Goal: Transaction & Acquisition: Download file/media

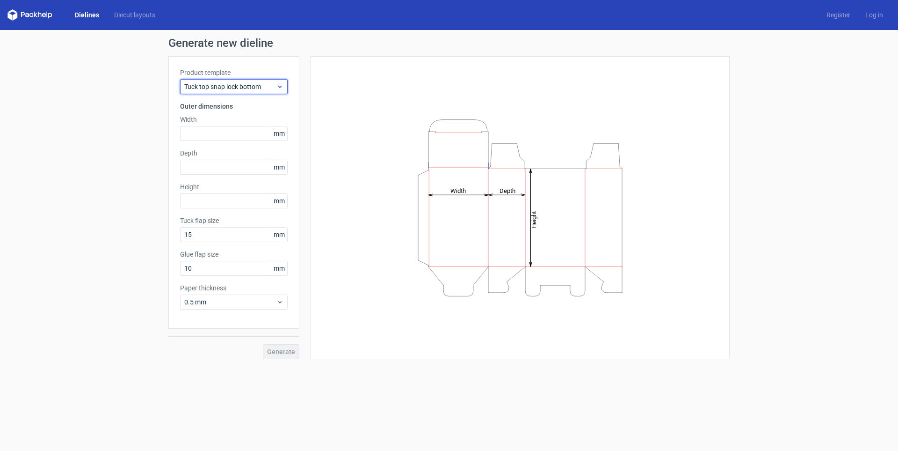
click at [233, 87] on span "Tuck top snap lock bottom" at bounding box center [230, 86] width 92 height 9
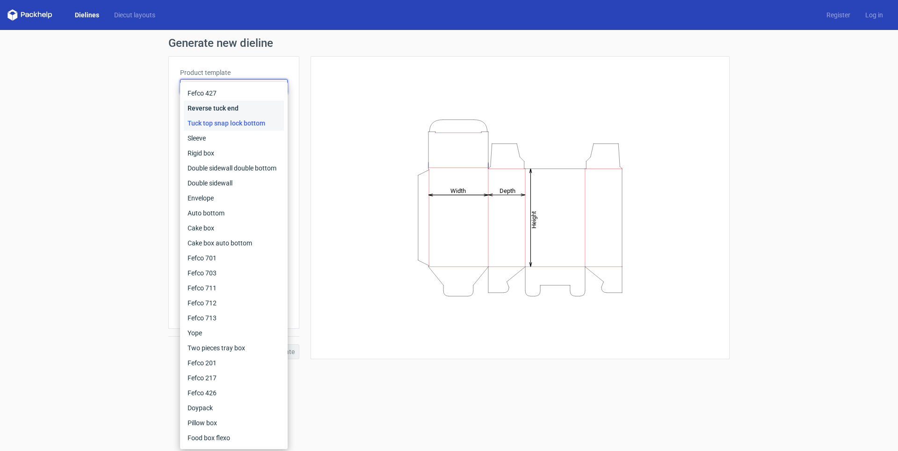
click at [226, 108] on div "Reverse tuck end" at bounding box center [234, 108] width 100 height 15
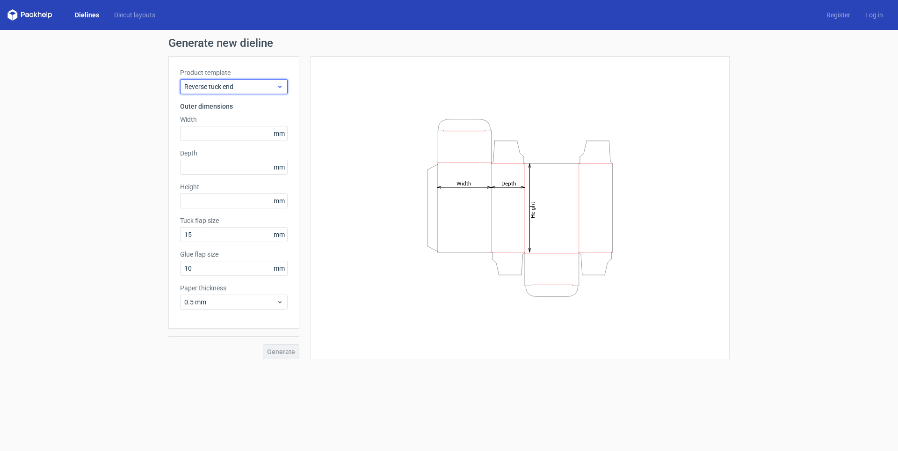
click at [246, 88] on span "Reverse tuck end" at bounding box center [230, 86] width 92 height 9
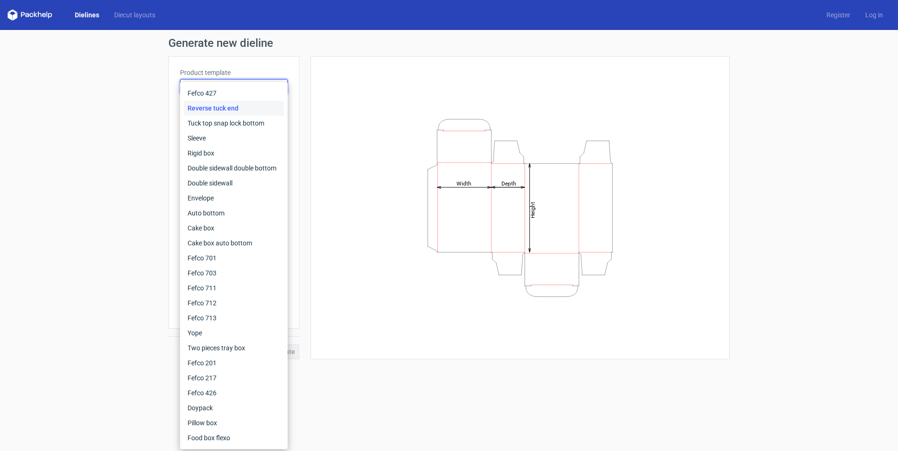
click at [463, 375] on form "Generate new dieline Product template Reverse tuck end Outer dimensions Width m…" at bounding box center [449, 240] width 898 height 421
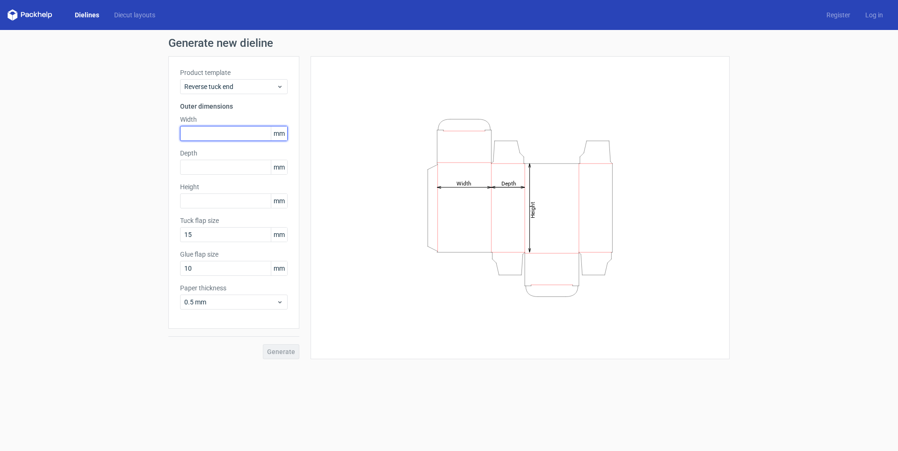
click at [233, 134] on input "text" at bounding box center [234, 133] width 108 height 15
type input "35"
click at [205, 164] on input "text" at bounding box center [234, 167] width 108 height 15
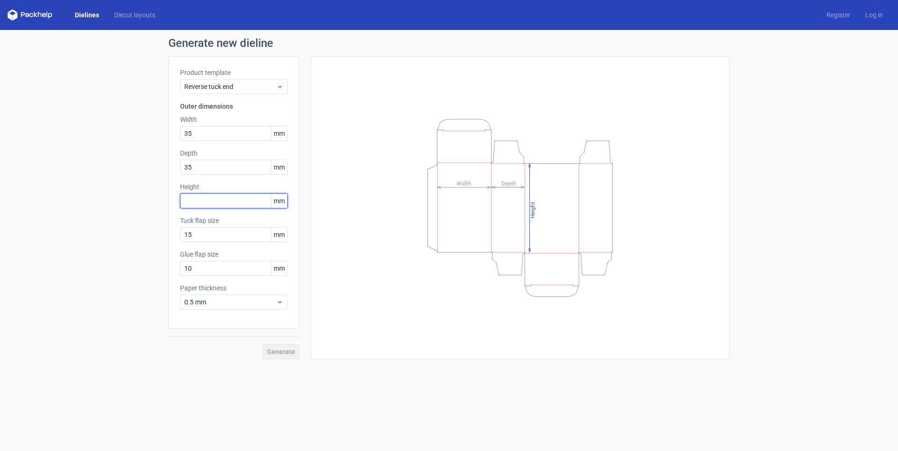
click at [201, 203] on input "text" at bounding box center [234, 200] width 108 height 15
click at [190, 164] on input "35" at bounding box center [234, 167] width 108 height 15
type input "35"
click at [197, 205] on input "text" at bounding box center [234, 200] width 108 height 15
type input "92"
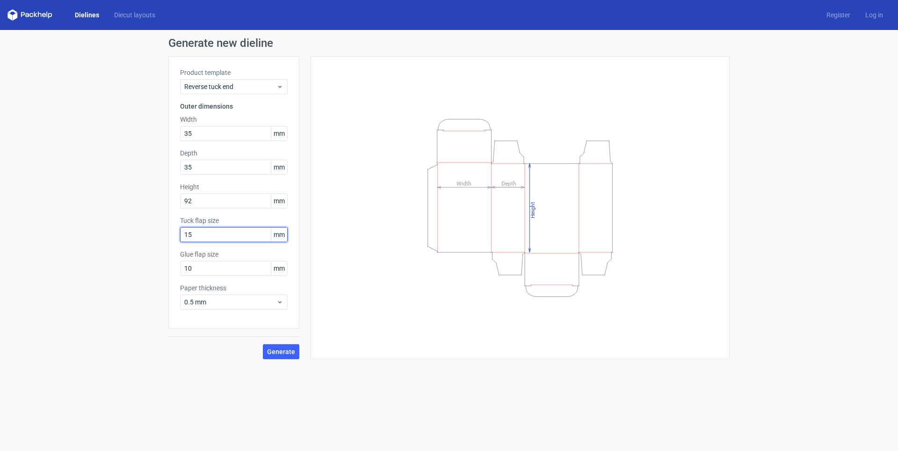
click at [227, 232] on input "15" at bounding box center [234, 234] width 108 height 15
click at [238, 265] on input "10" at bounding box center [234, 268] width 108 height 15
click at [263, 299] on span "0.5 mm" at bounding box center [230, 301] width 92 height 9
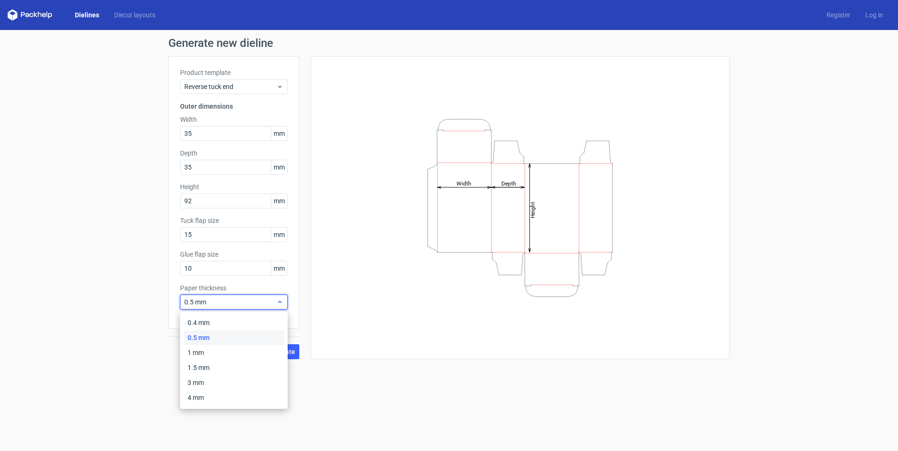
click at [263, 299] on span "0.5 mm" at bounding box center [230, 301] width 92 height 9
click at [282, 353] on span "Generate" at bounding box center [281, 351] width 28 height 7
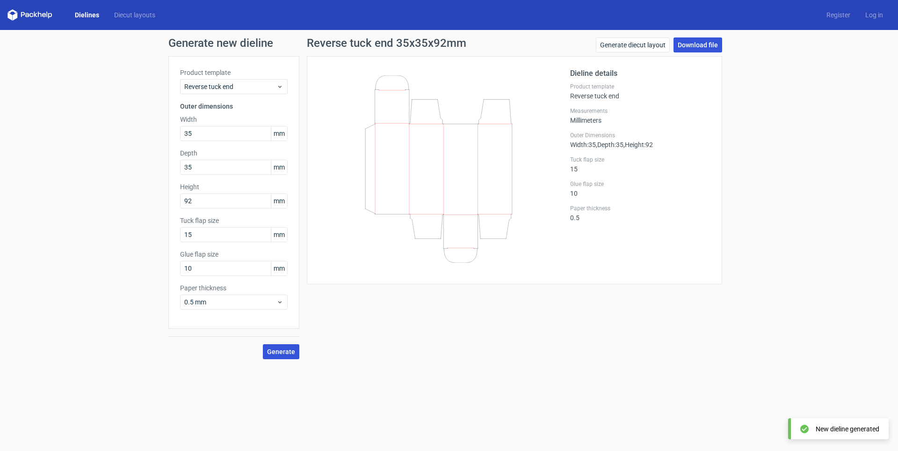
click at [689, 47] on link "Download file" at bounding box center [698, 44] width 49 height 15
